Goal: Find specific page/section: Find specific page/section

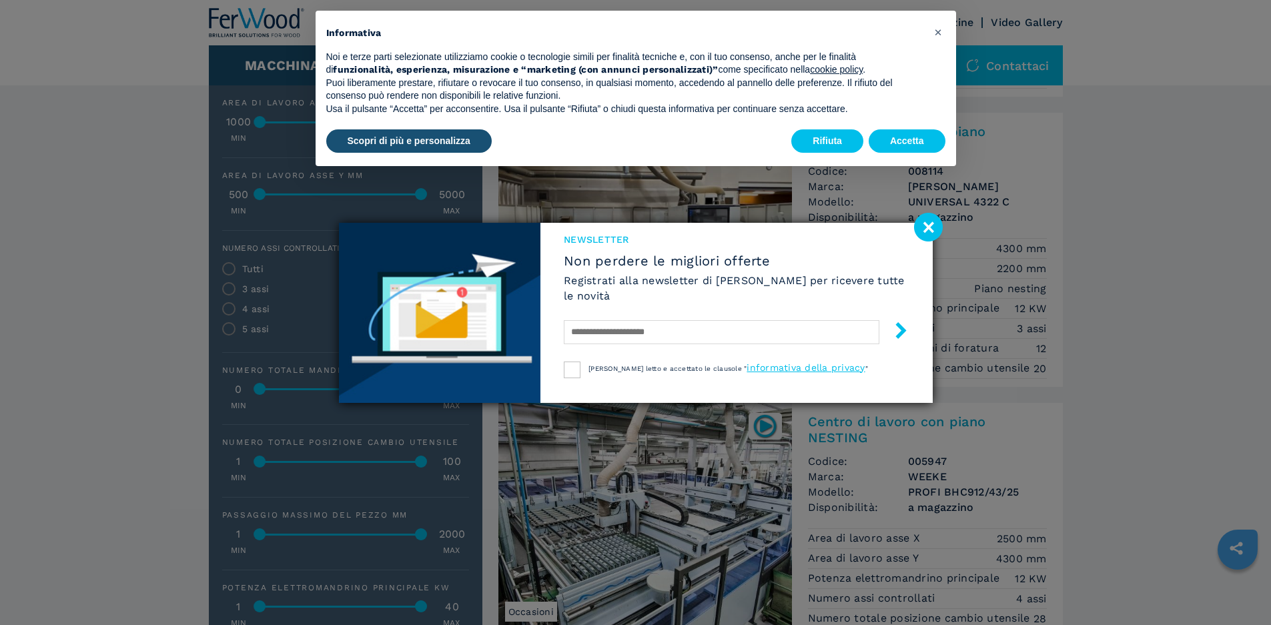
scroll to position [801, 0]
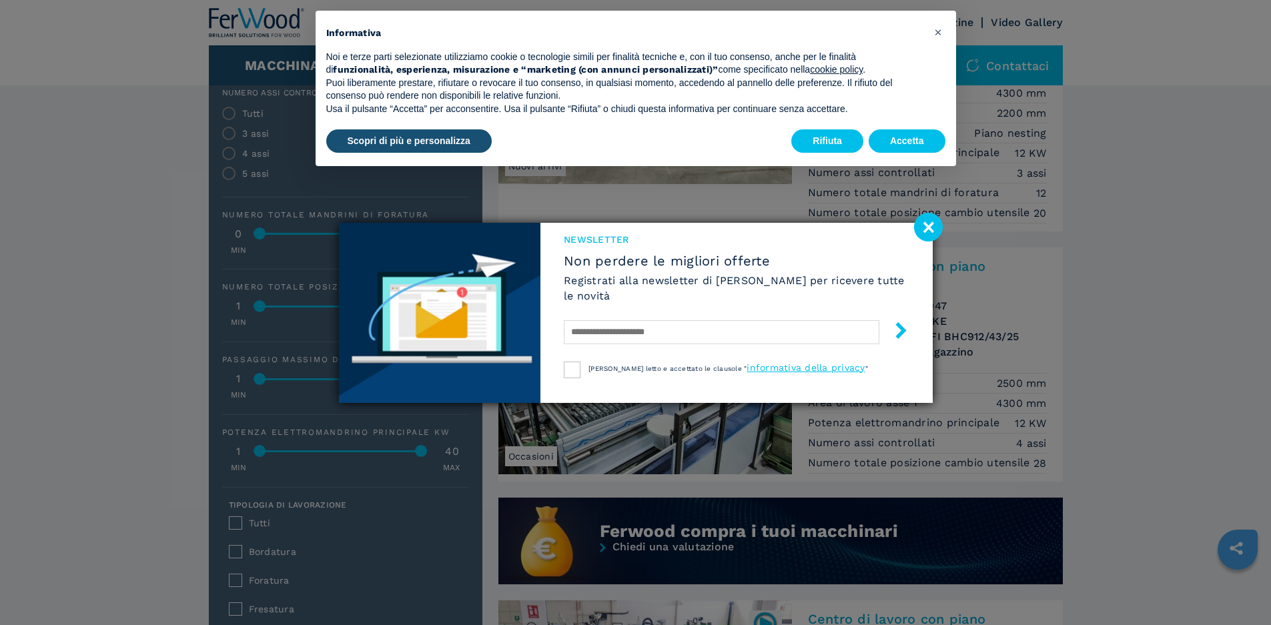
click at [922, 219] on image at bounding box center [928, 227] width 29 height 29
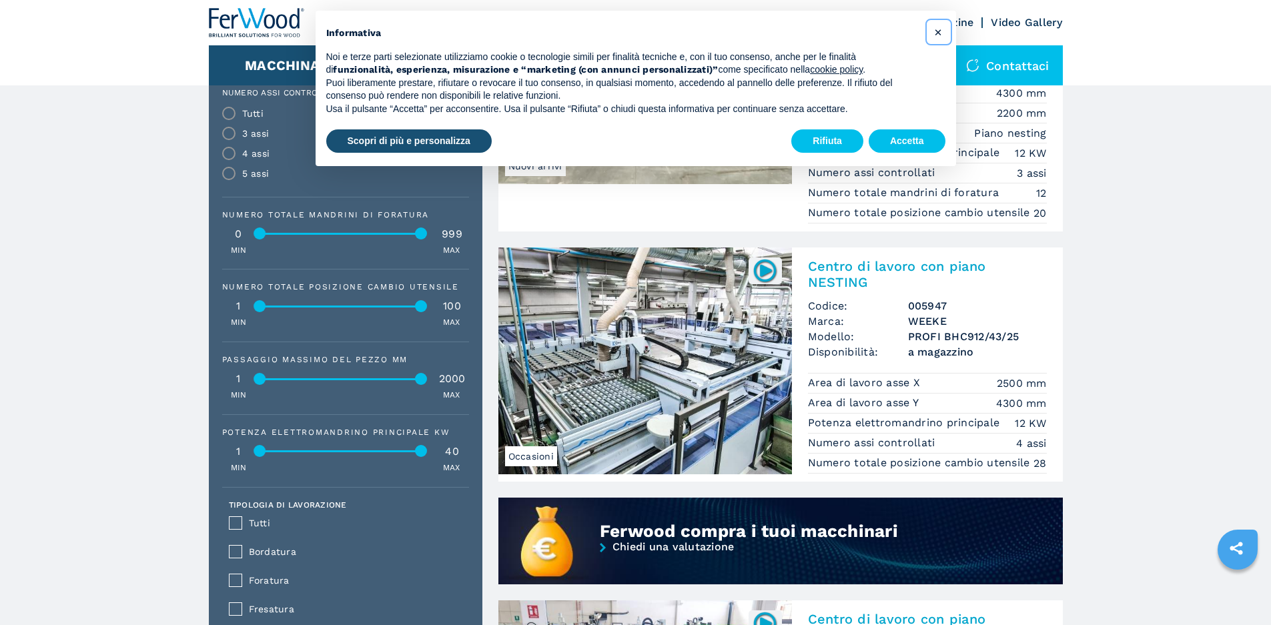
click at [941, 31] on span "×" at bounding box center [938, 32] width 8 height 16
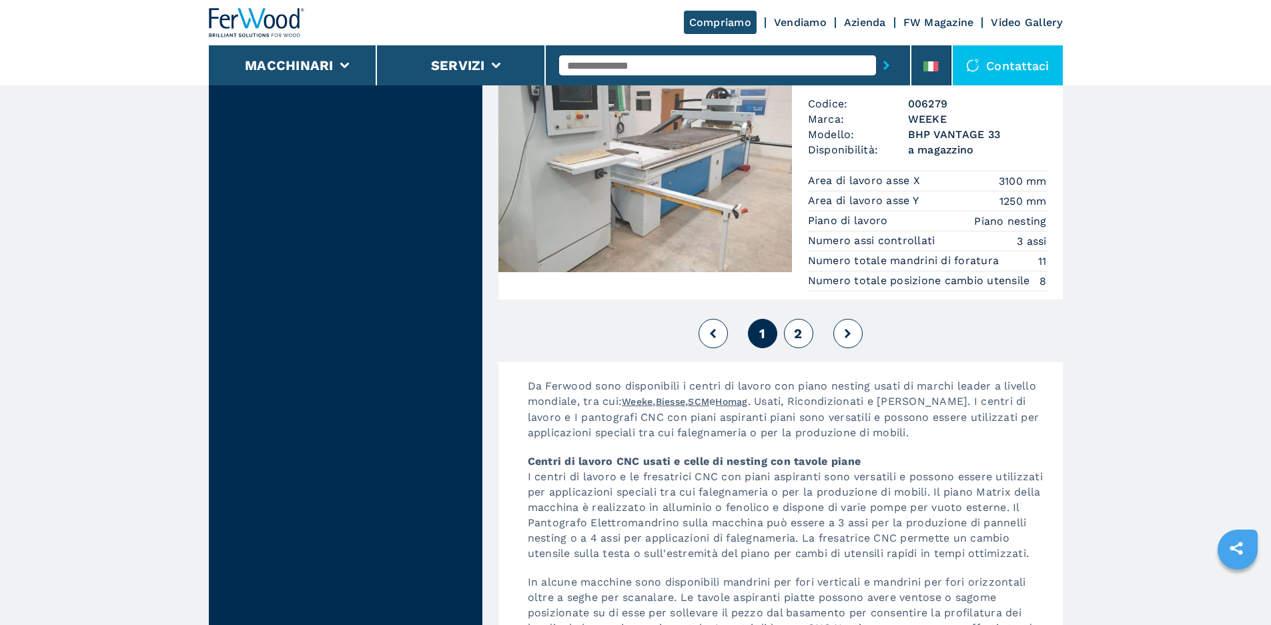
scroll to position [3470, 0]
click at [804, 333] on button "2" at bounding box center [798, 332] width 29 height 29
click at [799, 333] on span "2" at bounding box center [798, 333] width 8 height 16
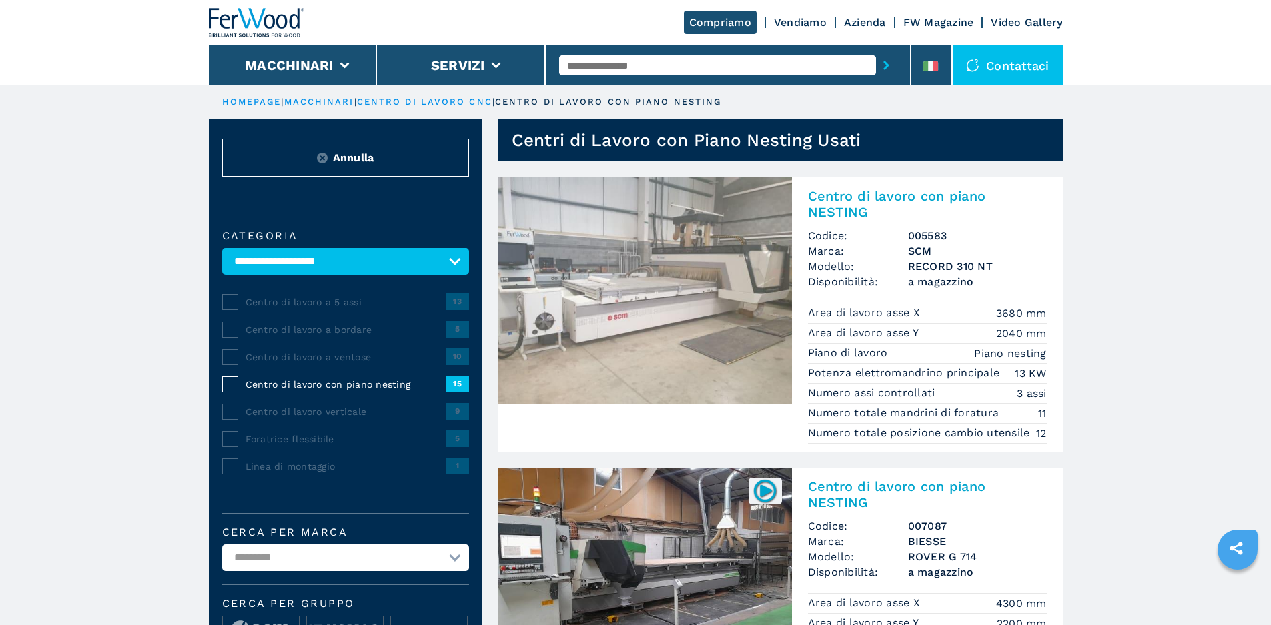
click at [1012, 63] on div "Contattaci" at bounding box center [1008, 65] width 110 height 40
